Goal: Information Seeking & Learning: Understand process/instructions

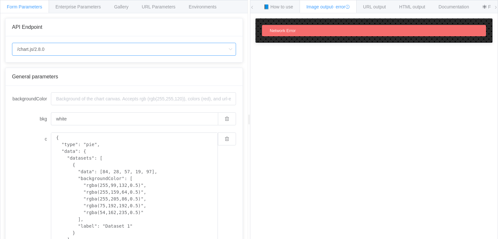
click at [36, 48] on input "/chart.js/2.8.0" at bounding box center [124, 49] width 224 height 13
click at [30, 64] on li "/chart" at bounding box center [124, 67] width 224 height 11
type input "/chart"
type input "20"
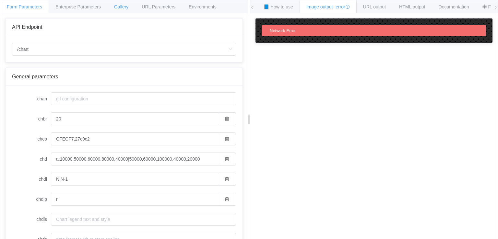
click at [122, 9] on div "Gallery" at bounding box center [121, 6] width 28 height 13
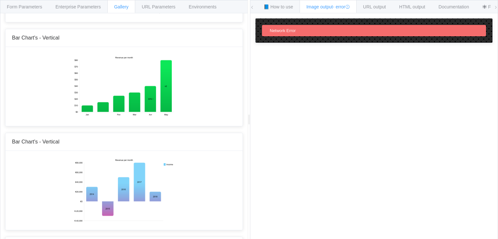
scroll to position [65, 0]
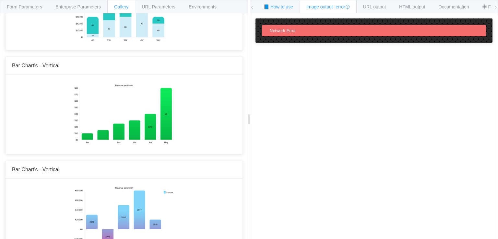
click at [286, 6] on span "📘 How to use" at bounding box center [277, 6] width 29 height 5
